Goal: Task Accomplishment & Management: Manage account settings

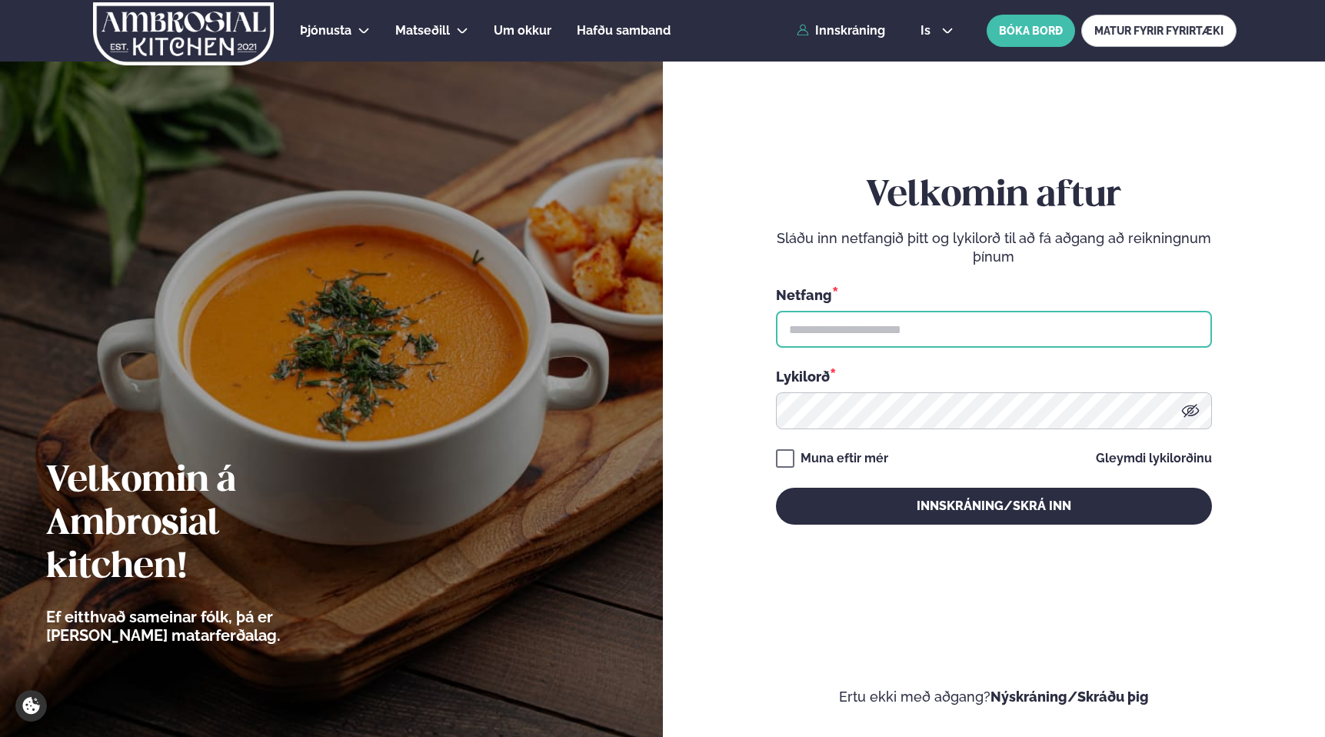
type input "**********"
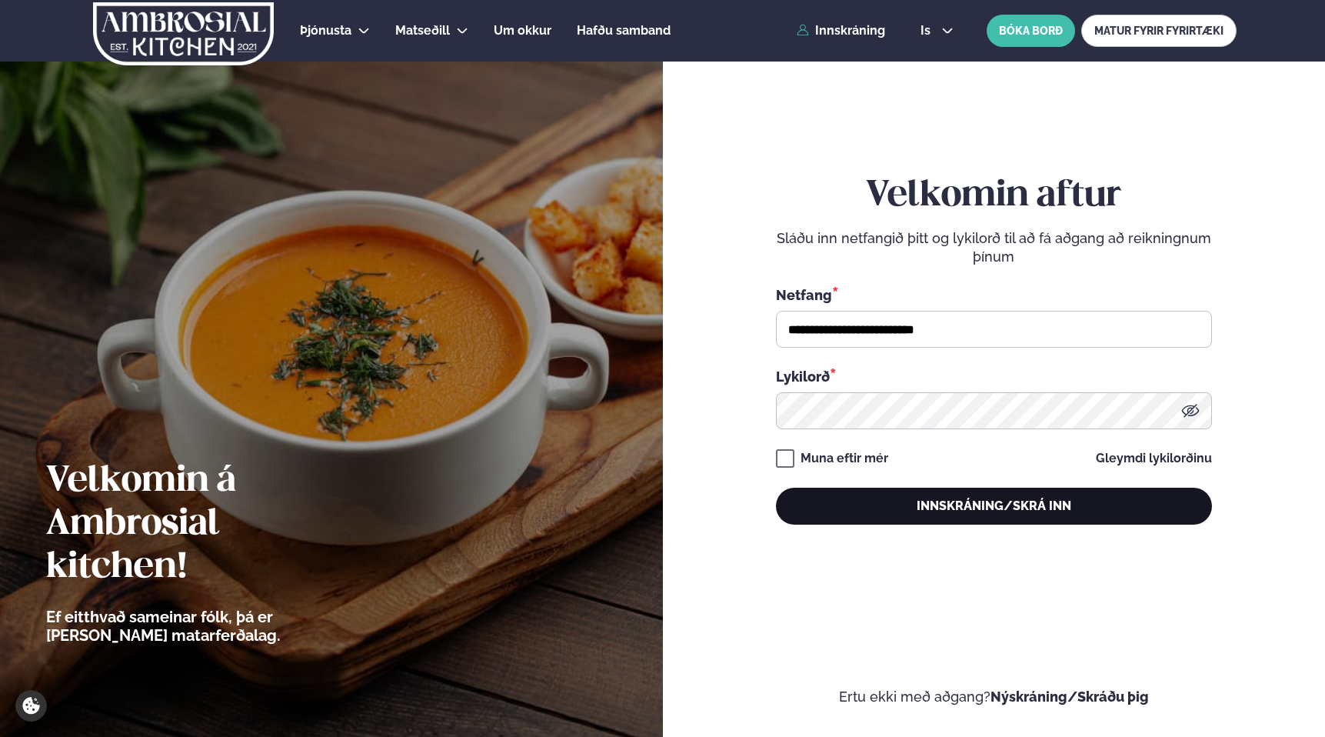
click at [904, 512] on button "Innskráning/Skrá inn" at bounding box center [994, 505] width 436 height 37
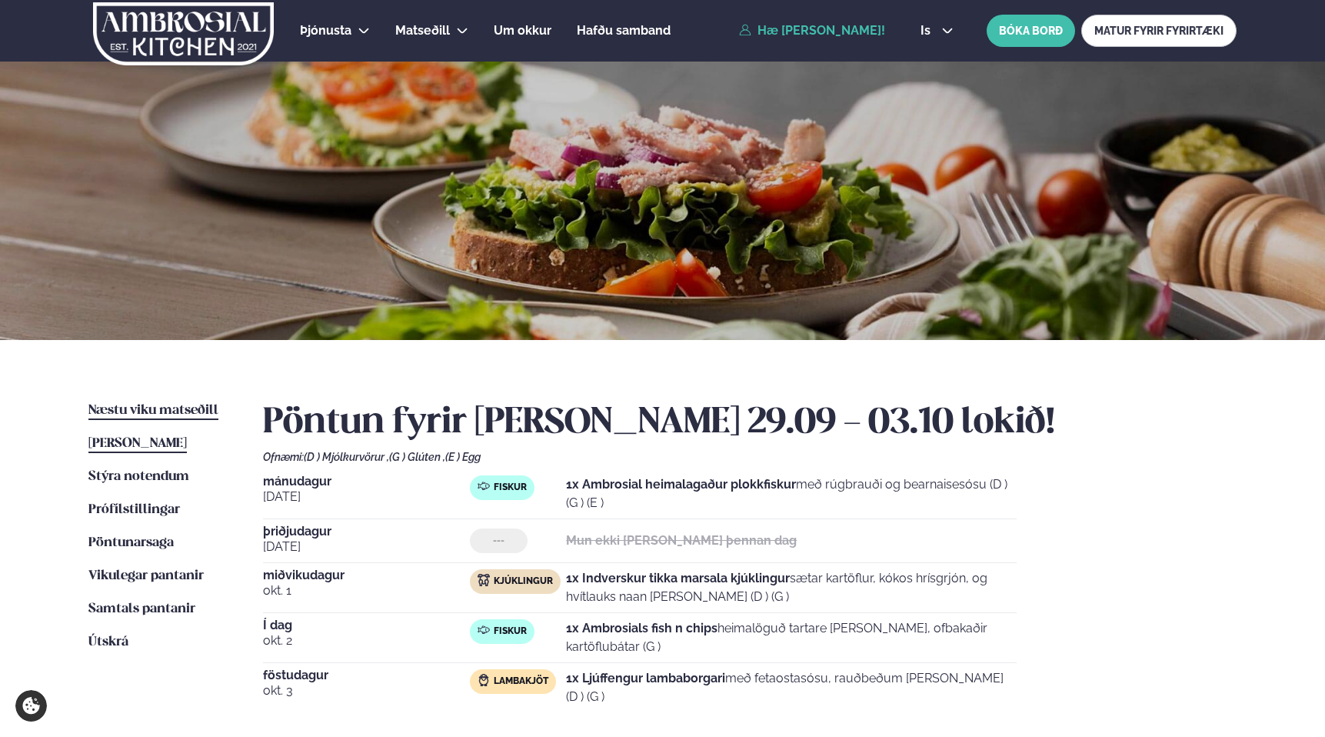
click at [148, 404] on span "Næstu viku matseðill" at bounding box center [153, 410] width 130 height 13
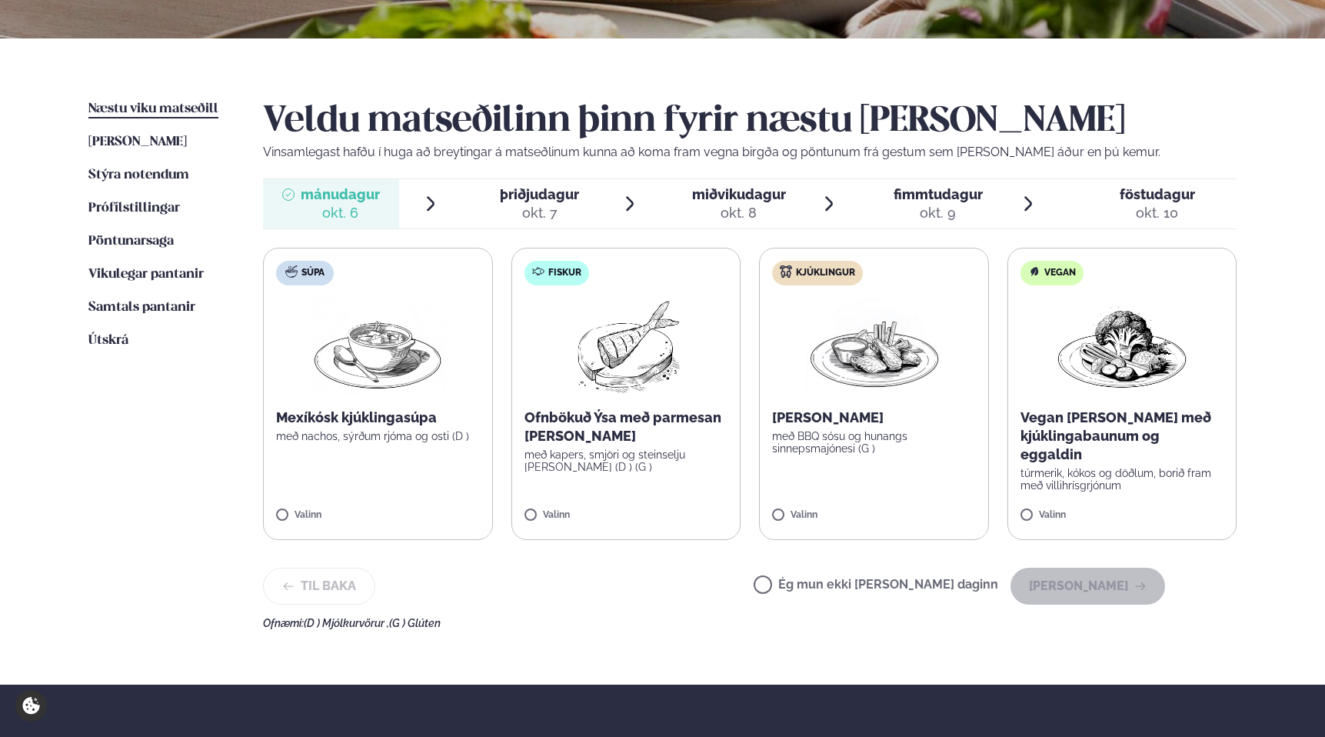
scroll to position [309, 0]
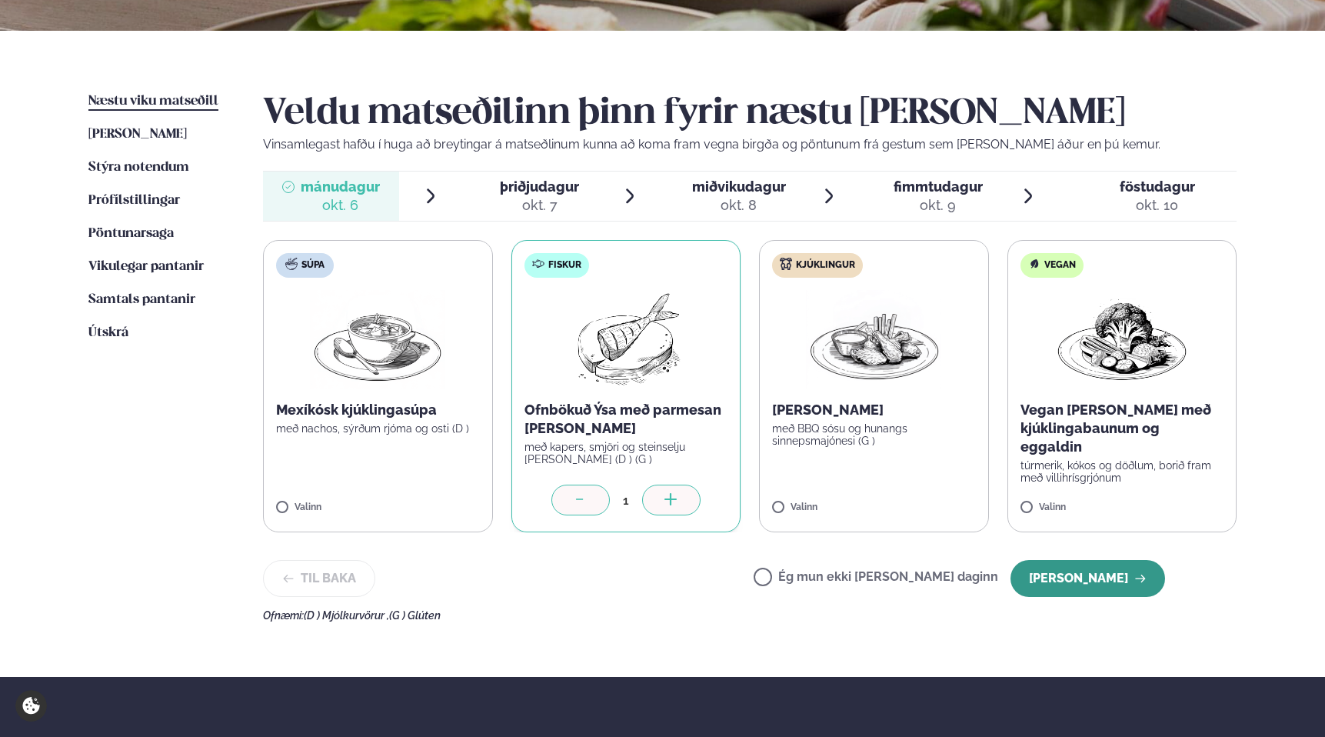
click at [1126, 583] on button "[PERSON_NAME]" at bounding box center [1087, 578] width 155 height 37
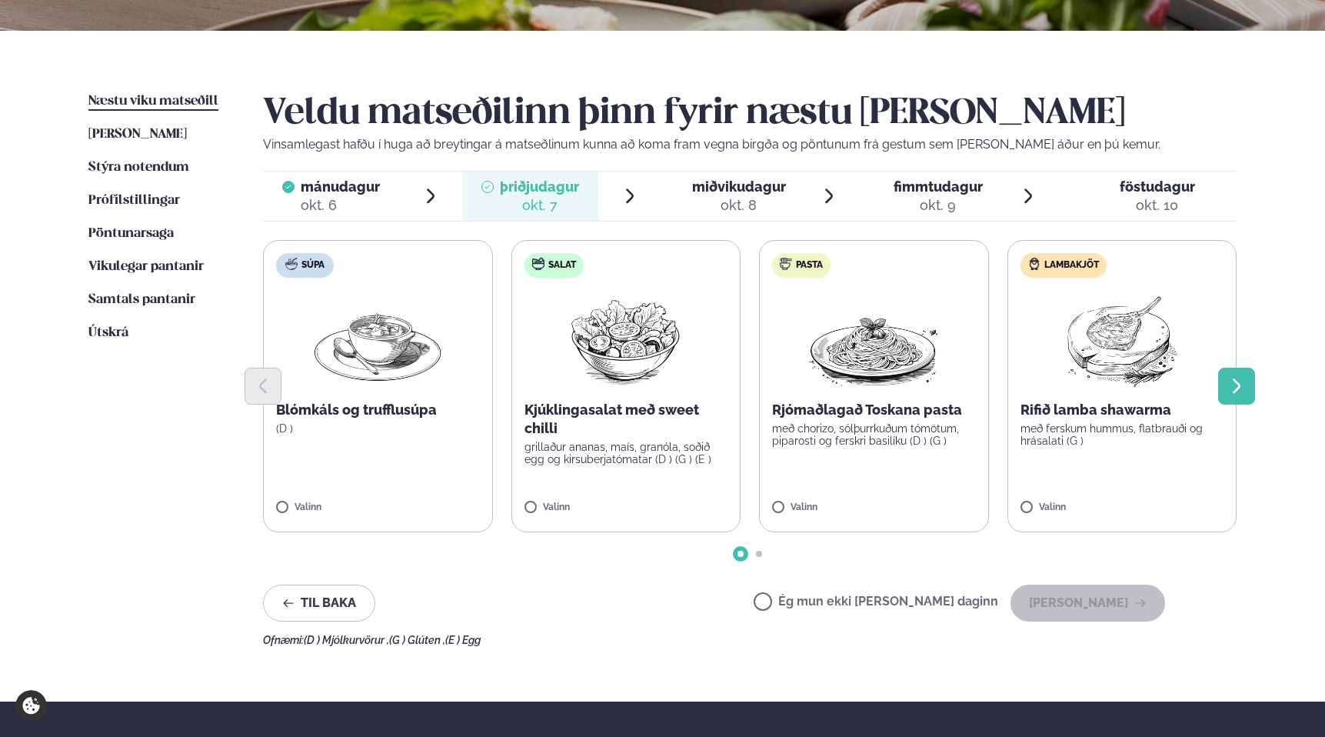
click at [1238, 388] on icon "Next slide" at bounding box center [1237, 385] width 8 height 15
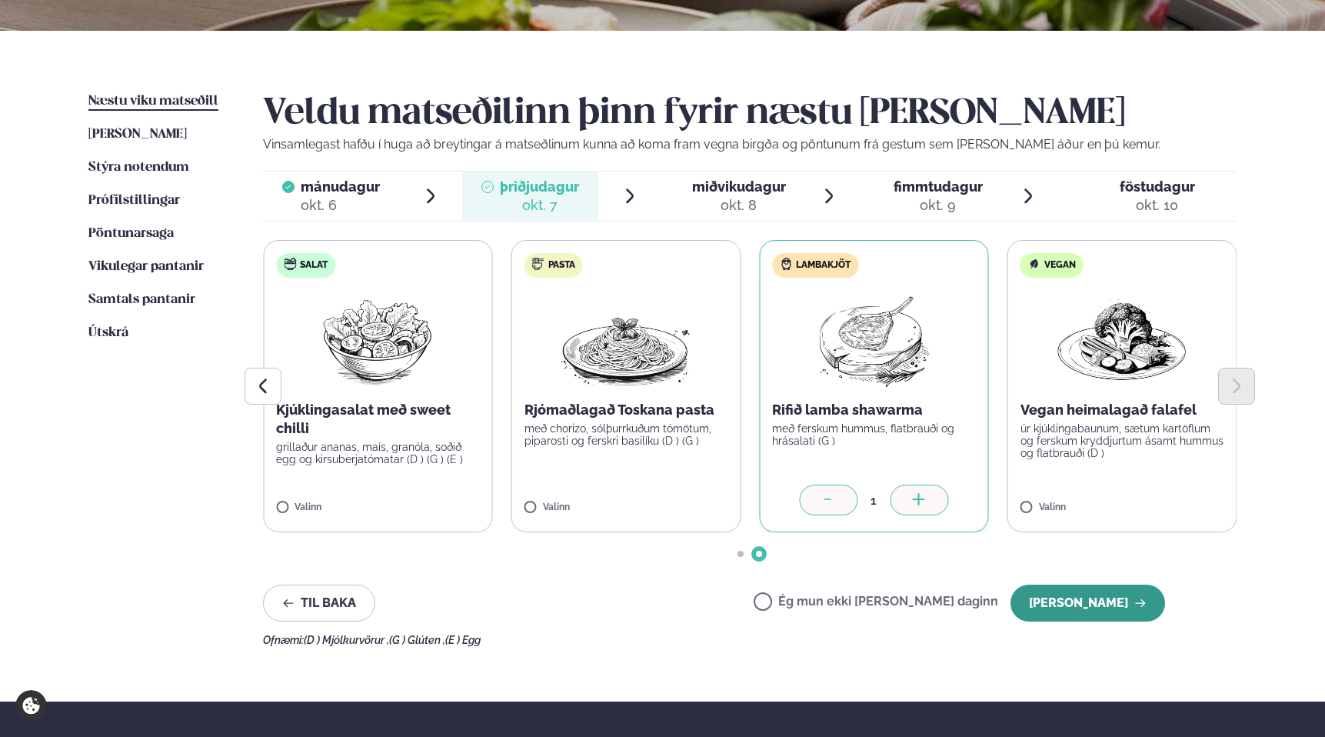
click at [1072, 602] on button "[PERSON_NAME]" at bounding box center [1087, 602] width 155 height 37
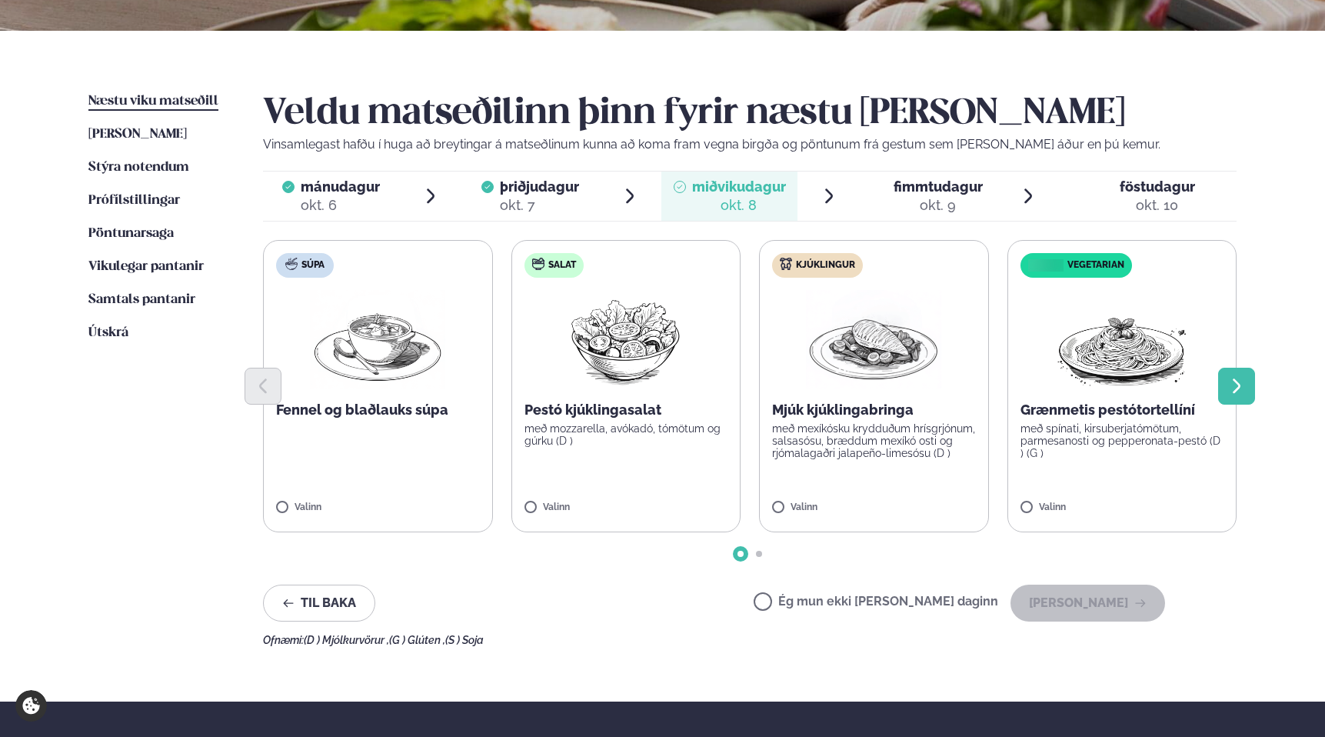
click at [1243, 388] on icon "Next slide" at bounding box center [1236, 386] width 18 height 18
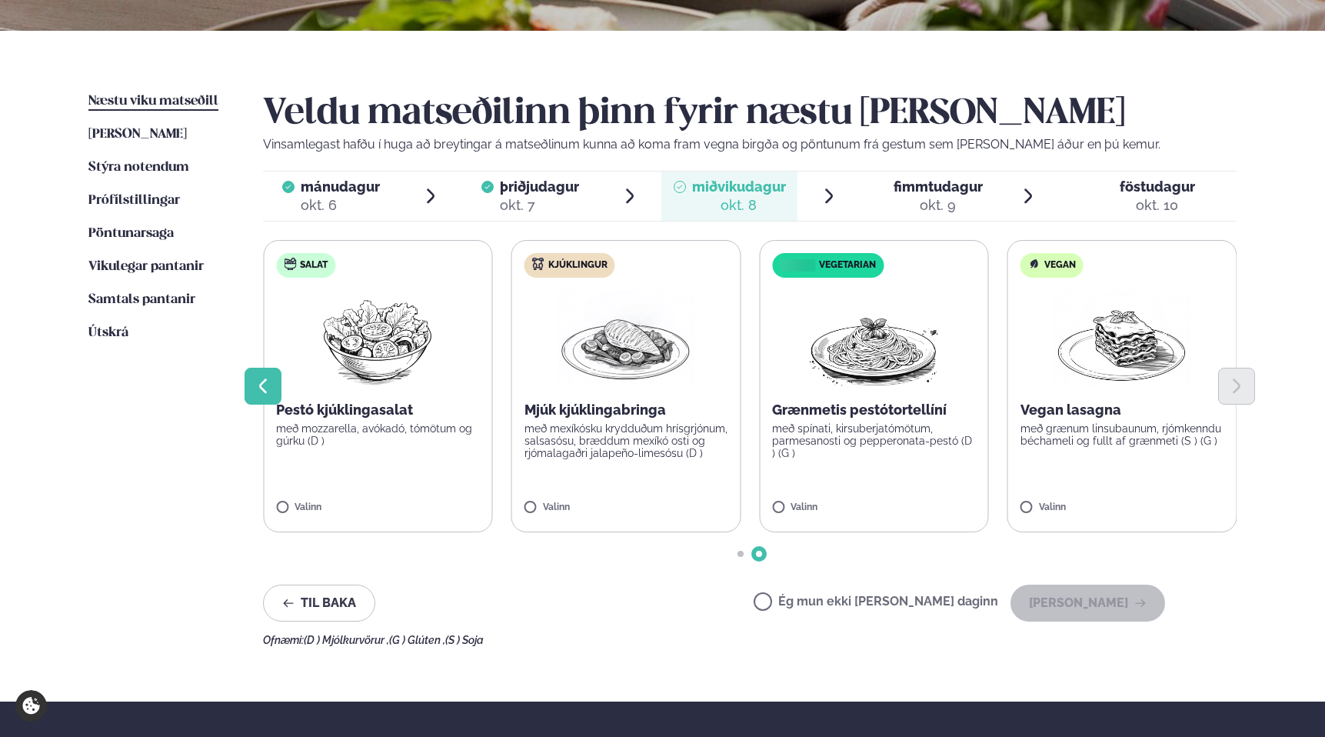
click at [270, 385] on icon "Previous slide" at bounding box center [263, 386] width 18 height 18
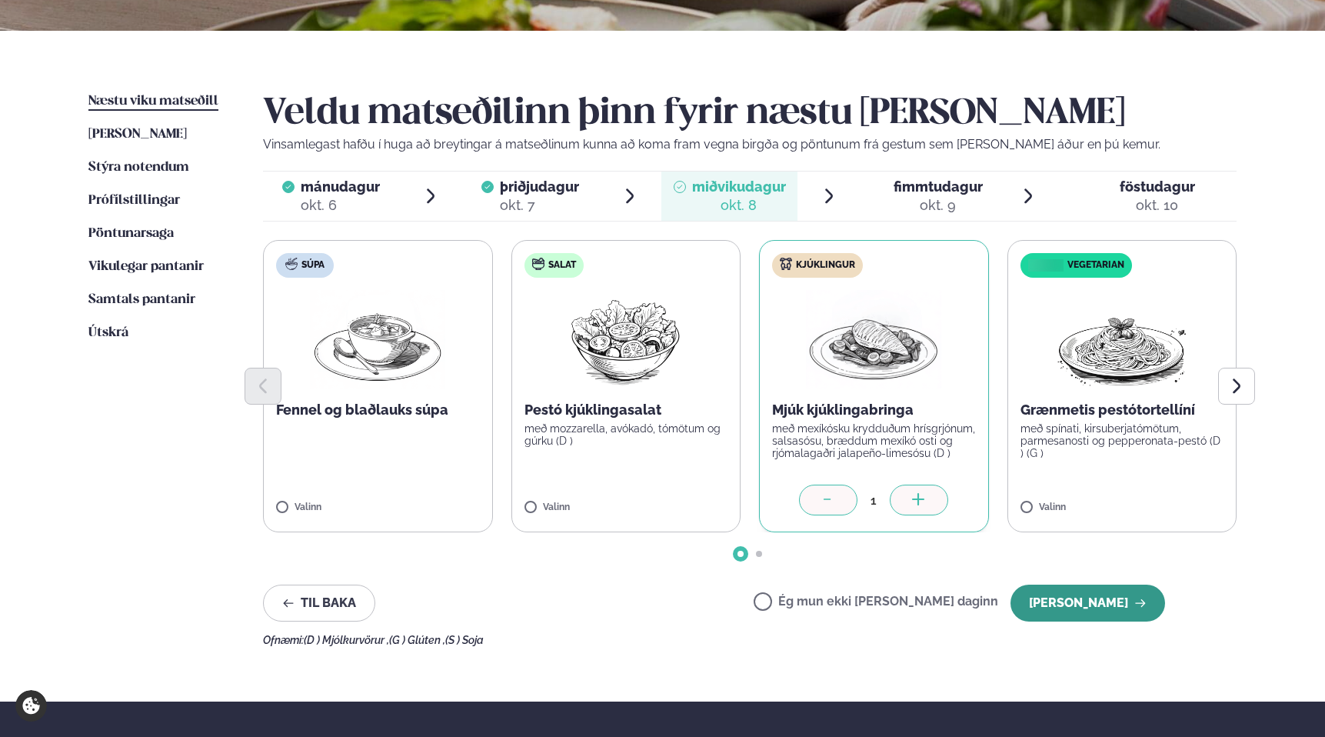
click at [1114, 598] on button "[PERSON_NAME]" at bounding box center [1087, 602] width 155 height 37
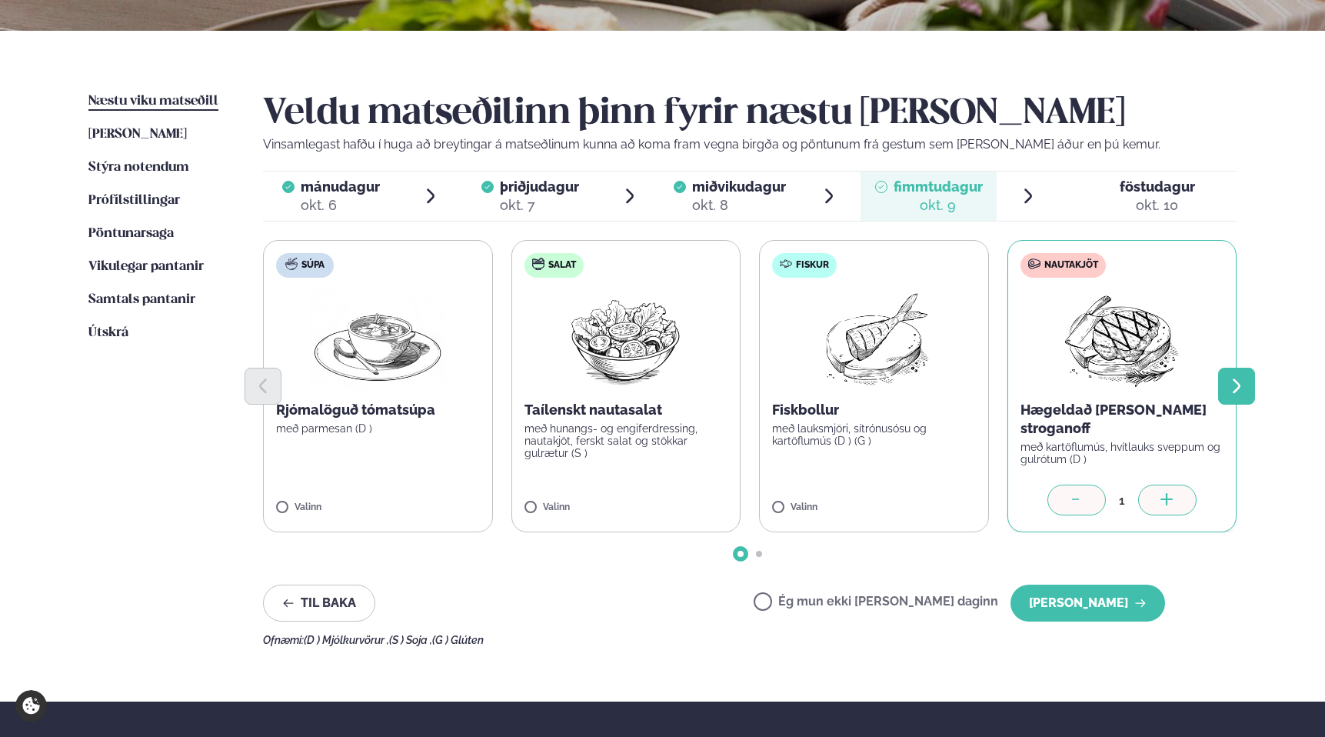
click at [1220, 391] on button "Next slide" at bounding box center [1236, 386] width 37 height 37
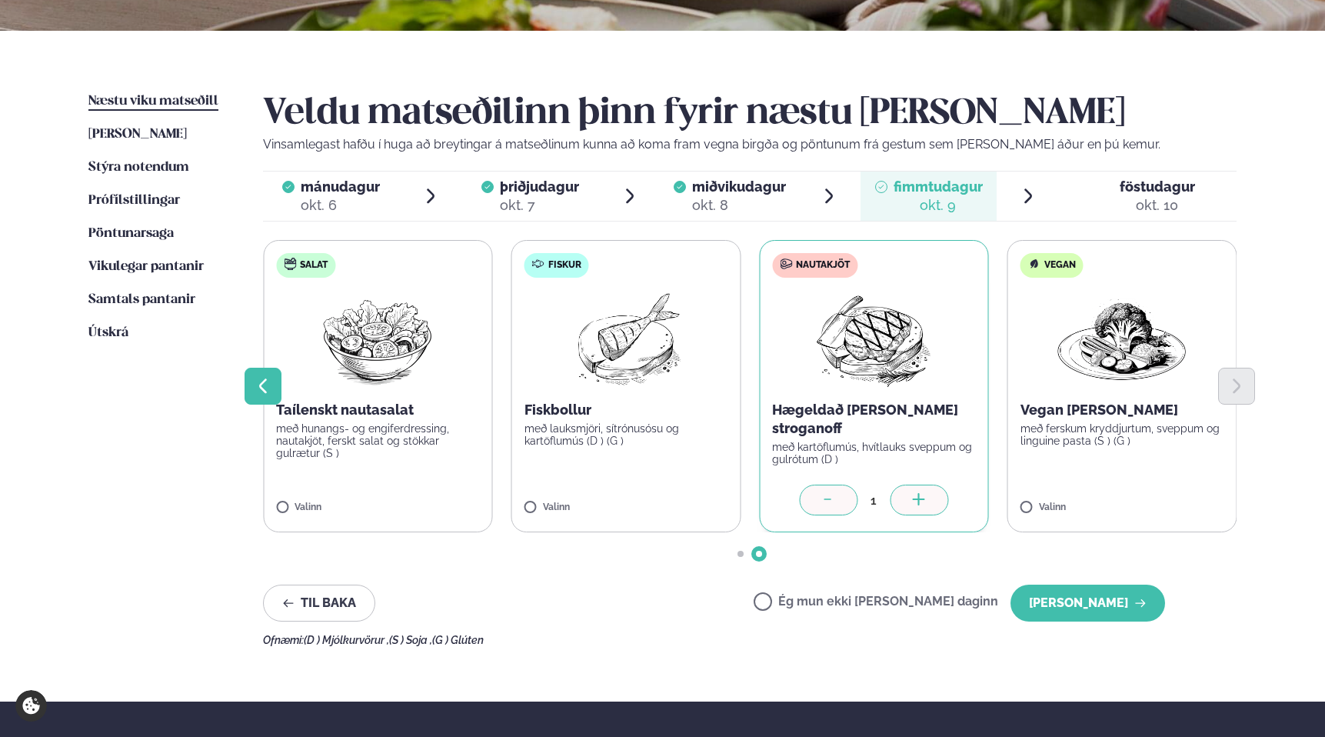
click at [261, 394] on icon "Previous slide" at bounding box center [263, 386] width 18 height 18
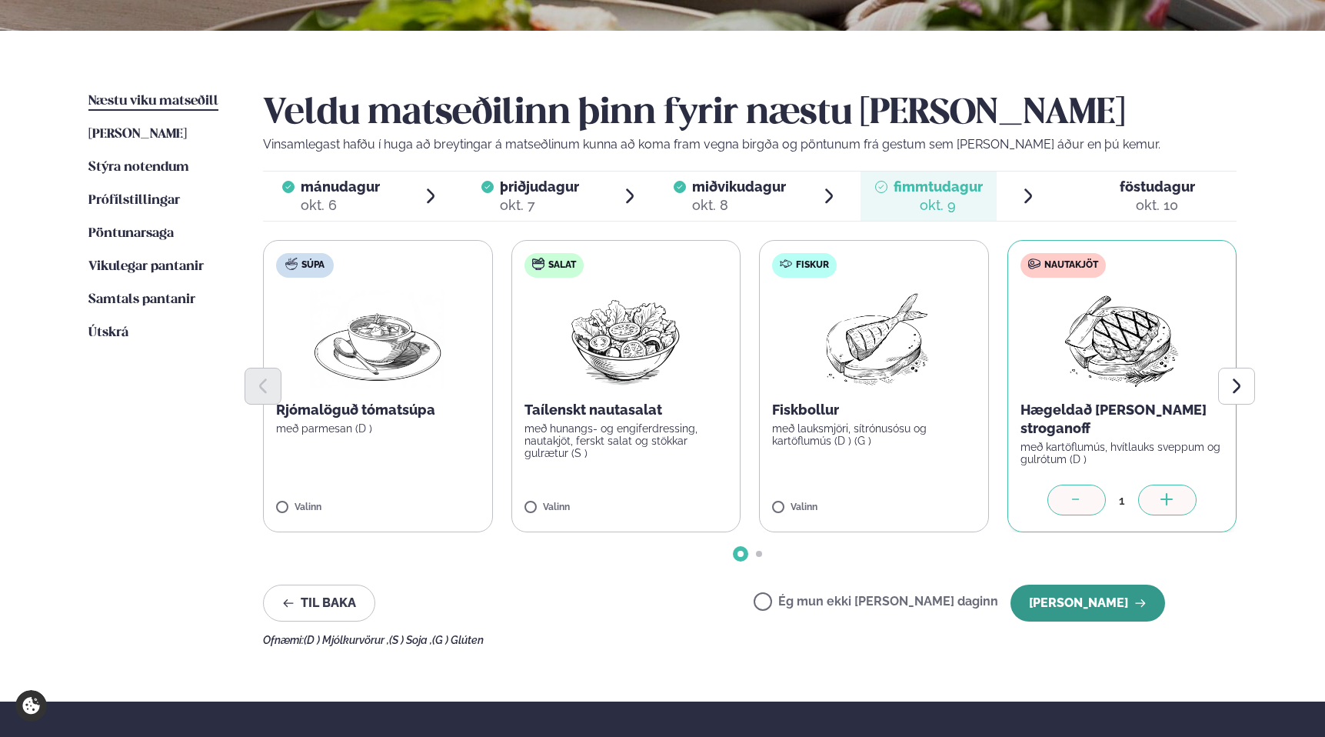
click at [1119, 604] on button "[PERSON_NAME]" at bounding box center [1087, 602] width 155 height 37
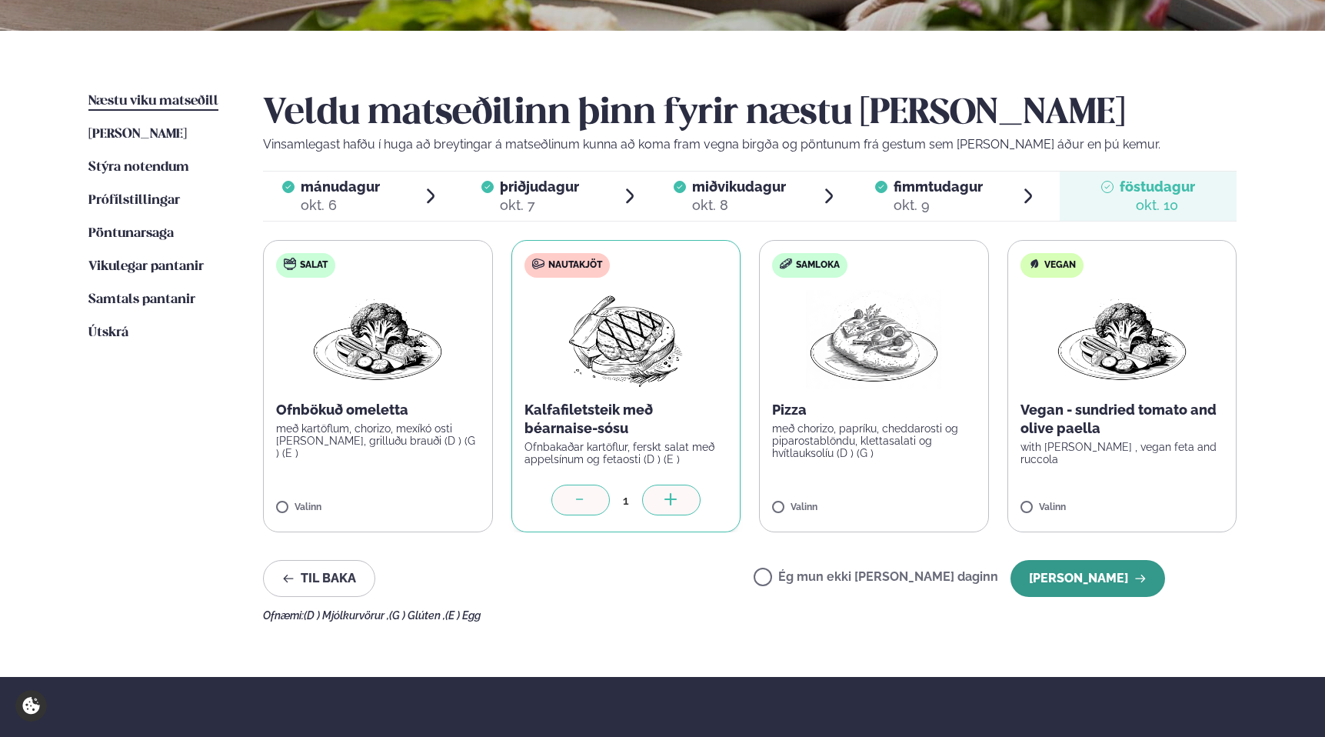
click at [1098, 578] on button "[PERSON_NAME]" at bounding box center [1087, 578] width 155 height 37
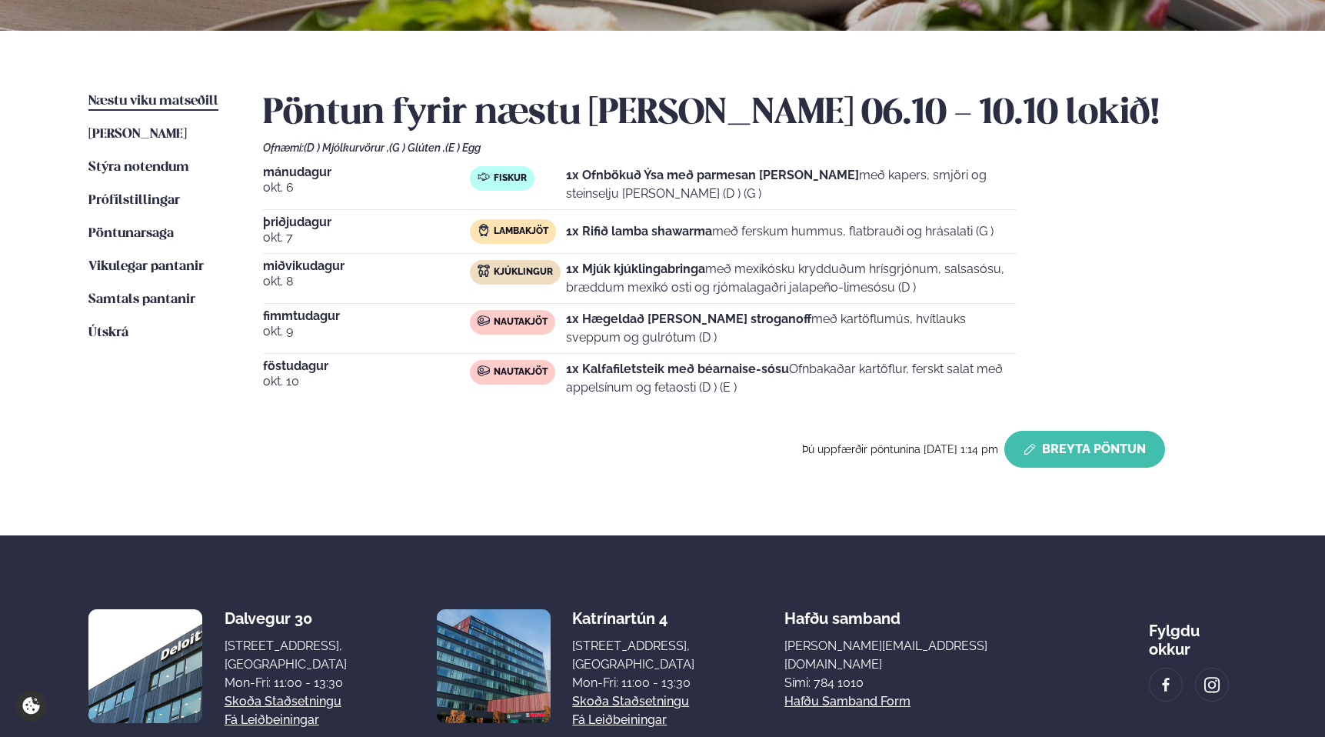
click at [1068, 451] on button "Breyta Pöntun" at bounding box center [1084, 449] width 161 height 37
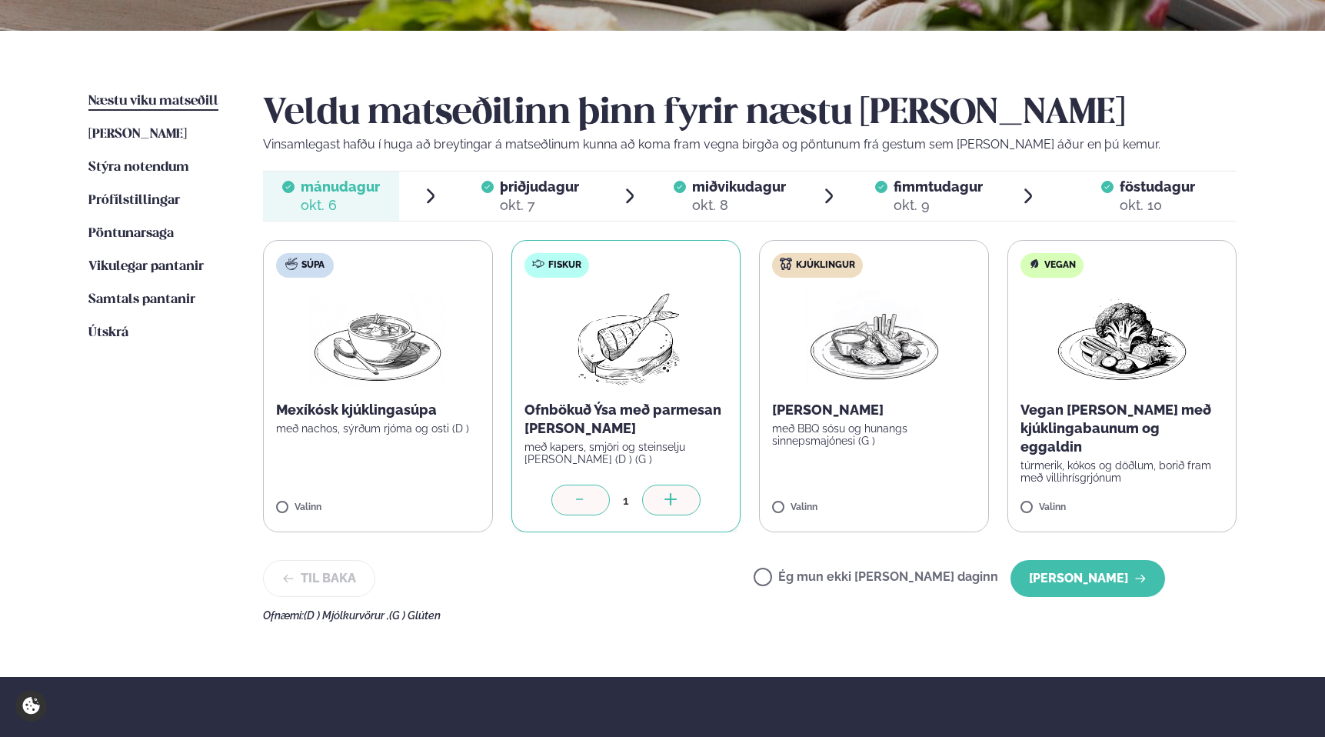
click at [576, 205] on div "okt. 7" at bounding box center [539, 205] width 79 height 18
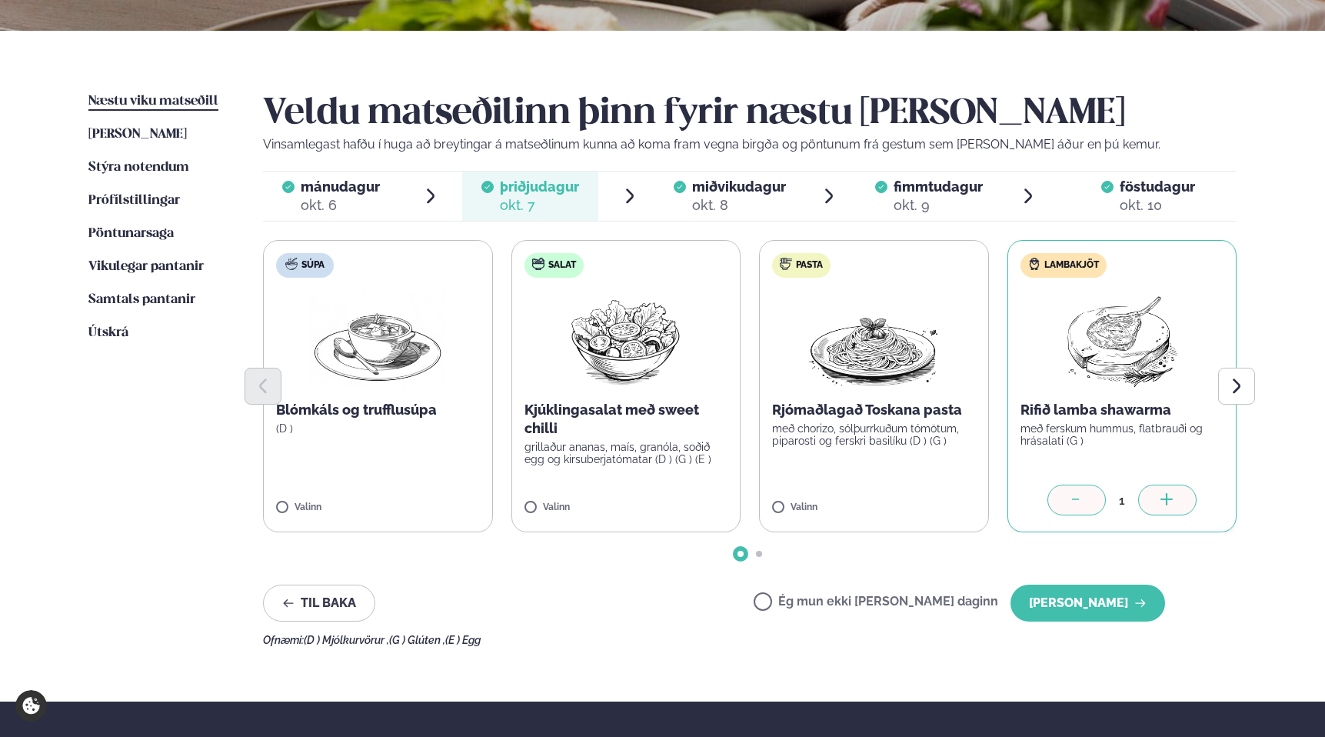
click at [817, 600] on label "Ég mun ekki [PERSON_NAME] daginn" at bounding box center [876, 603] width 245 height 16
click at [1090, 601] on button "[PERSON_NAME]" at bounding box center [1087, 602] width 155 height 37
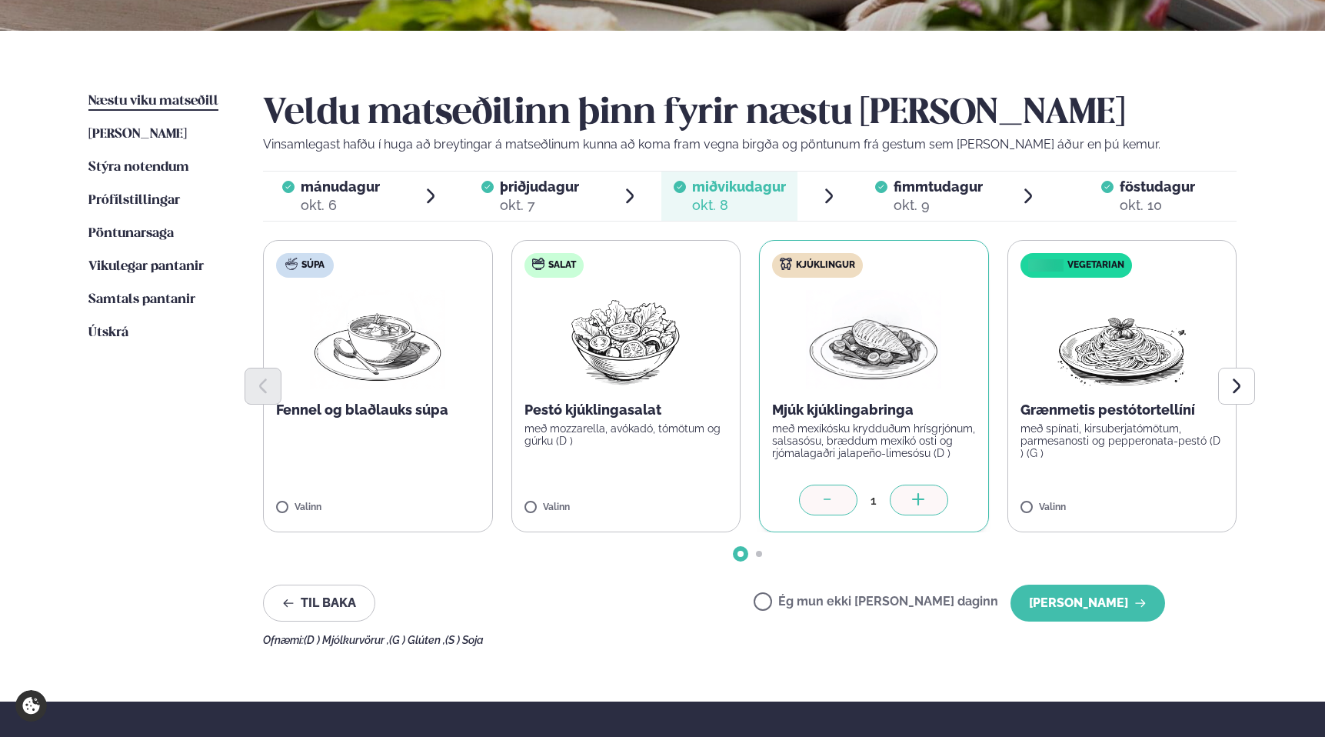
click at [816, 604] on label "Ég mun ekki [PERSON_NAME] daginn" at bounding box center [876, 603] width 245 height 16
click at [1092, 607] on button "[PERSON_NAME]" at bounding box center [1087, 602] width 155 height 37
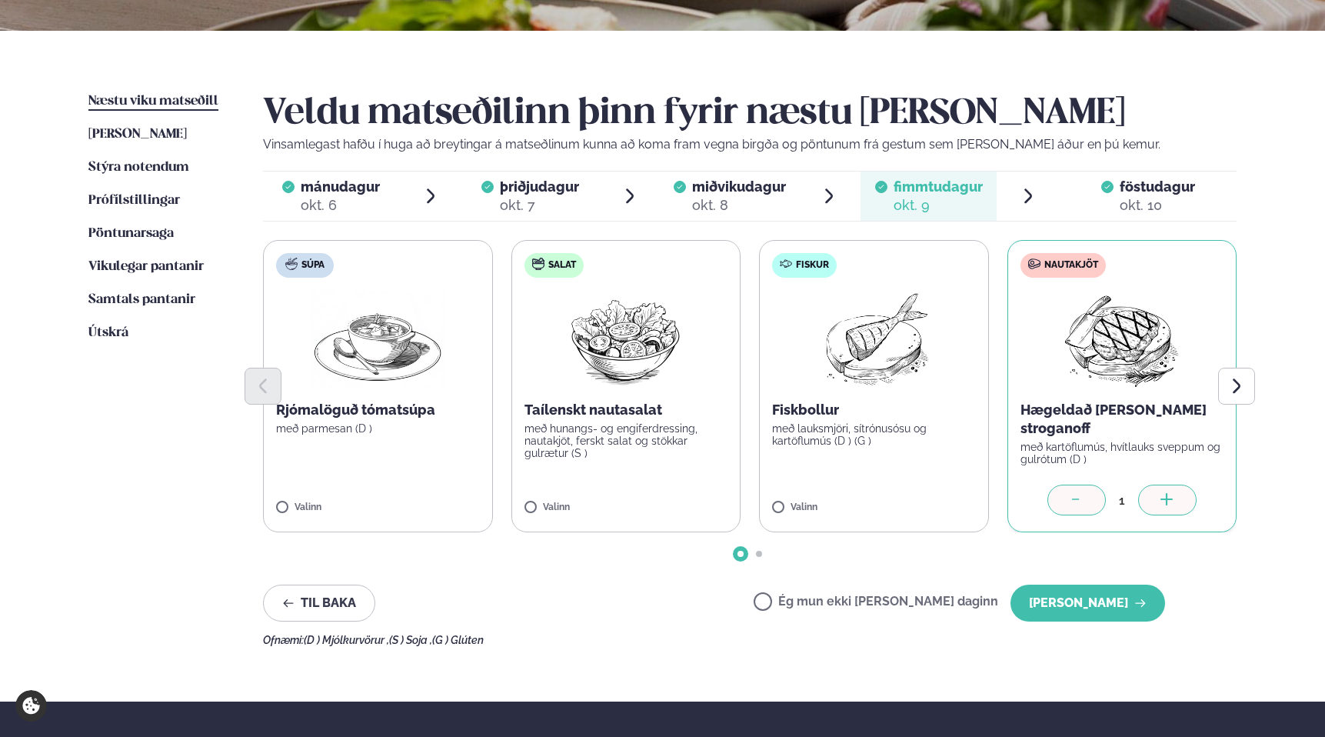
drag, startPoint x: 817, startPoint y: 596, endPoint x: 826, endPoint y: 595, distance: 9.3
click at [817, 596] on label "Ég mun ekki [PERSON_NAME] daginn" at bounding box center [876, 603] width 245 height 16
click at [1109, 607] on button "[PERSON_NAME]" at bounding box center [1087, 602] width 155 height 37
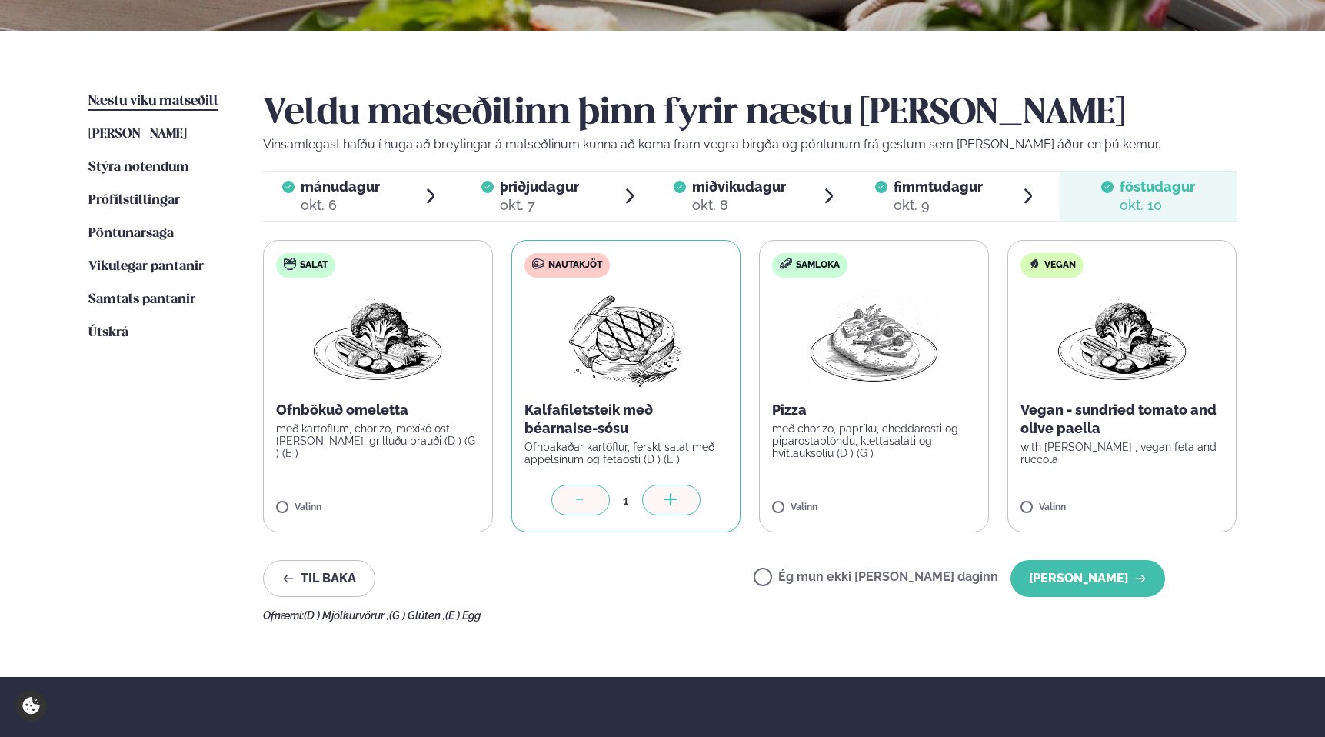
click at [818, 578] on label "Ég mun ekki [PERSON_NAME] daginn" at bounding box center [876, 579] width 245 height 16
click at [1101, 576] on button "[PERSON_NAME]" at bounding box center [1087, 578] width 155 height 37
